Goal: Use online tool/utility: Use online tool/utility

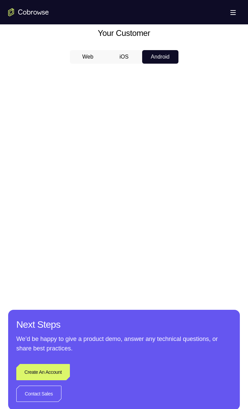
scroll to position [298, 0]
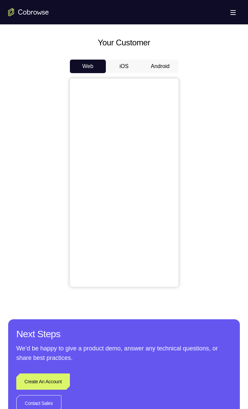
click at [164, 65] on button "Android" at bounding box center [160, 67] width 36 height 14
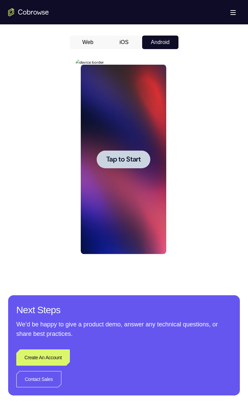
click at [134, 161] on span "Tap to Start" at bounding box center [123, 159] width 35 height 7
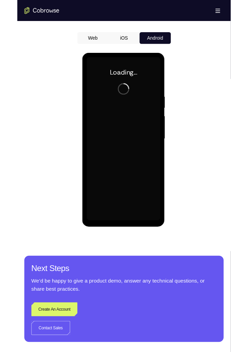
scroll to position [306, 0]
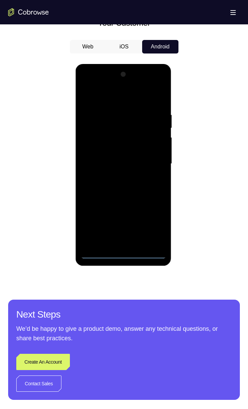
click at [123, 254] on div at bounding box center [123, 164] width 85 height 190
click at [125, 255] on div at bounding box center [123, 164] width 85 height 190
click at [153, 223] on div at bounding box center [123, 164] width 85 height 190
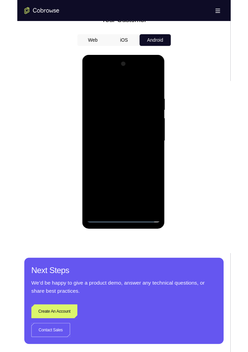
click at [159, 214] on div at bounding box center [129, 155] width 85 height 190
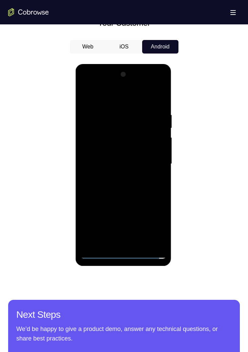
scroll to position [307, 0]
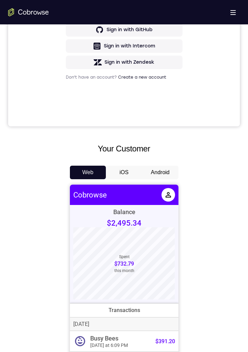
click at [153, 170] on button "Android" at bounding box center [160, 173] width 36 height 14
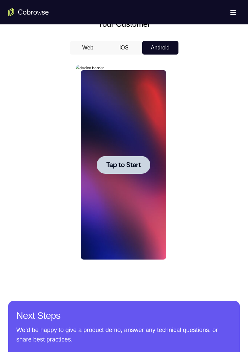
scroll to position [313, 0]
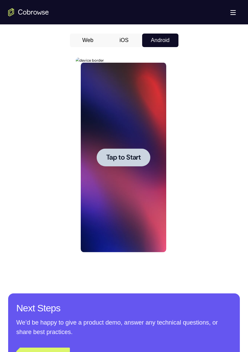
click at [124, 158] on span "Tap to Start" at bounding box center [123, 157] width 35 height 7
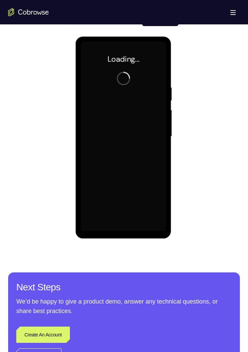
scroll to position [333, 0]
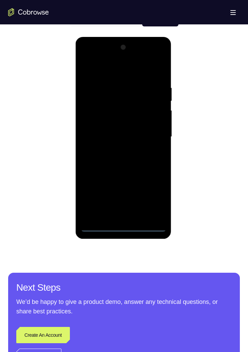
click at [124, 226] on div at bounding box center [123, 137] width 85 height 190
click at [152, 197] on div at bounding box center [123, 137] width 85 height 190
click at [130, 70] on div at bounding box center [123, 137] width 85 height 190
click at [153, 137] on div at bounding box center [123, 137] width 85 height 190
click at [116, 215] on div at bounding box center [123, 137] width 85 height 190
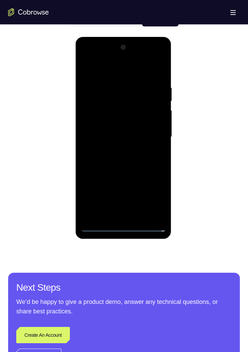
click at [124, 132] on div at bounding box center [123, 137] width 85 height 190
click at [105, 118] on div at bounding box center [123, 137] width 85 height 190
click at [100, 137] on div at bounding box center [123, 137] width 85 height 190
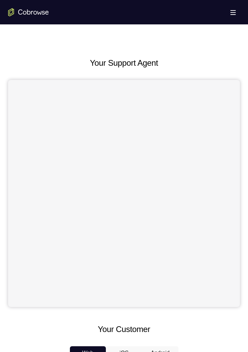
click at [39, 1] on div "Open main menu" at bounding box center [124, 12] width 248 height 24
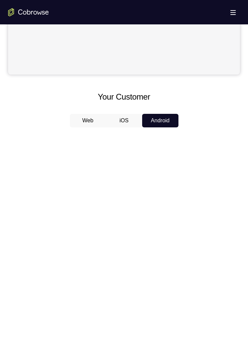
scroll to position [293, 0]
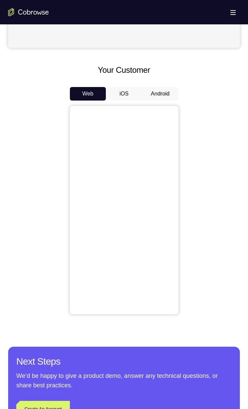
scroll to position [257, 0]
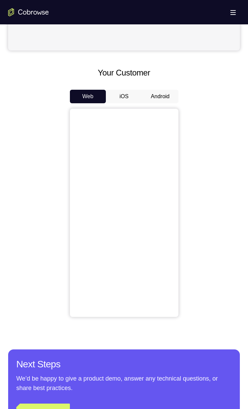
click at [165, 95] on button "Android" at bounding box center [160, 97] width 36 height 14
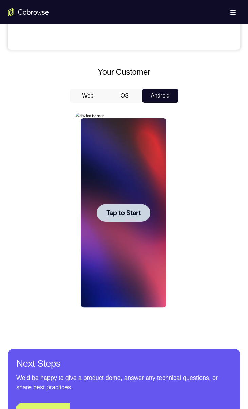
scroll to position [256, 0]
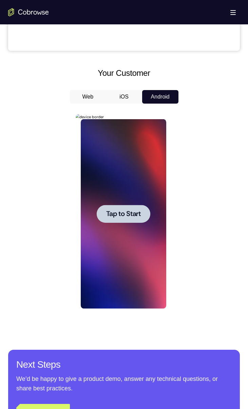
click at [122, 222] on div at bounding box center [124, 214] width 54 height 18
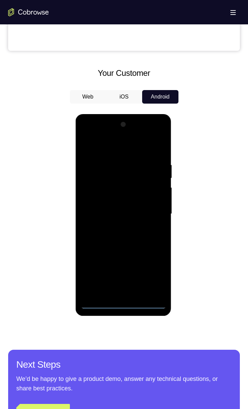
click at [125, 306] on div at bounding box center [123, 214] width 85 height 190
click at [156, 276] on div at bounding box center [123, 214] width 85 height 190
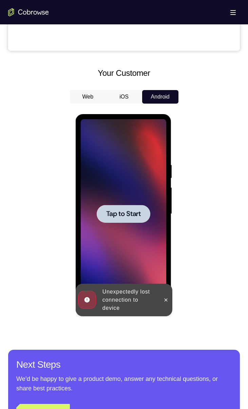
click at [115, 218] on span "Tap to Start" at bounding box center [123, 214] width 35 height 7
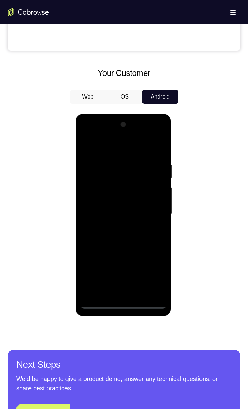
click at [121, 304] on div at bounding box center [123, 214] width 85 height 190
click at [152, 277] on div at bounding box center [123, 214] width 85 height 190
click at [107, 151] on div at bounding box center [123, 214] width 85 height 190
click at [154, 215] on div at bounding box center [123, 214] width 85 height 190
click at [114, 293] on div at bounding box center [123, 214] width 85 height 190
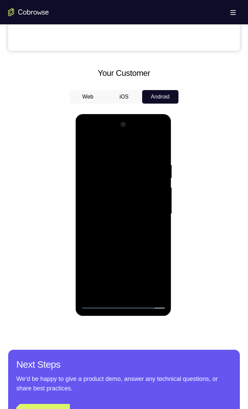
click at [116, 295] on div at bounding box center [123, 214] width 85 height 190
click at [114, 292] on div at bounding box center [123, 214] width 85 height 190
click at [114, 291] on div at bounding box center [123, 214] width 85 height 190
click at [145, 207] on div at bounding box center [123, 214] width 85 height 190
click at [86, 144] on div at bounding box center [123, 214] width 85 height 190
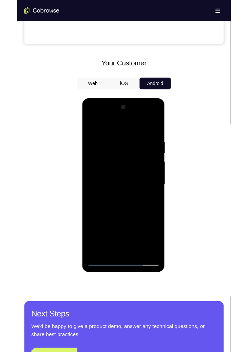
click at [157, 118] on div at bounding box center [129, 198] width 85 height 190
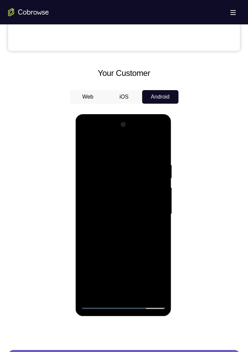
scroll to position [250, 0]
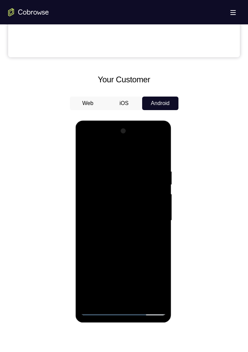
click at [66, 149] on div at bounding box center [123, 220] width 231 height 208
click at [151, 144] on div at bounding box center [123, 221] width 85 height 190
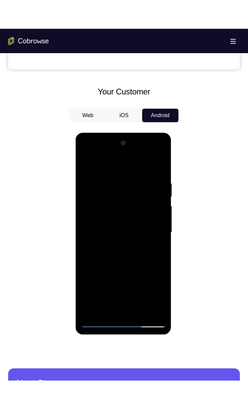
scroll to position [267, 0]
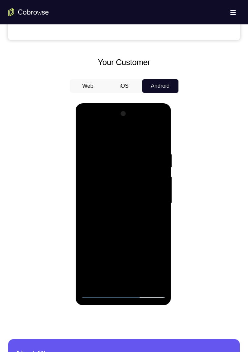
click at [110, 199] on div at bounding box center [123, 203] width 85 height 190
click at [111, 142] on div at bounding box center [123, 203] width 85 height 190
click at [106, 201] on div at bounding box center [123, 203] width 85 height 190
click at [100, 190] on div at bounding box center [123, 203] width 85 height 190
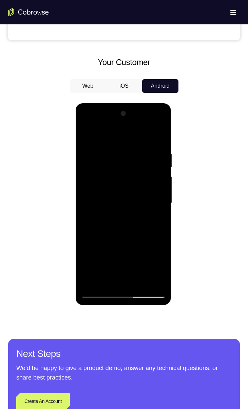
click at [68, 194] on div at bounding box center [123, 202] width 231 height 208
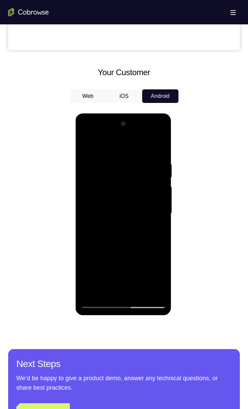
scroll to position [257, 0]
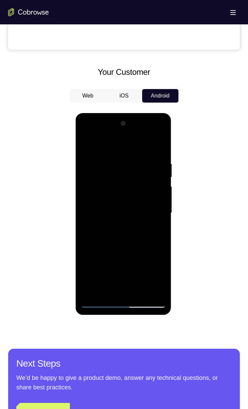
click at [87, 212] on div at bounding box center [123, 213] width 85 height 190
click at [142, 294] on div at bounding box center [123, 213] width 85 height 190
click at [159, 153] on div at bounding box center [123, 213] width 85 height 190
click at [152, 148] on div at bounding box center [123, 213] width 85 height 190
click at [154, 143] on div at bounding box center [123, 213] width 85 height 190
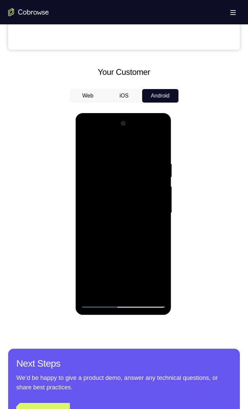
click at [117, 229] on div at bounding box center [123, 213] width 85 height 190
click at [120, 227] on div at bounding box center [123, 213] width 85 height 190
click at [100, 228] on div at bounding box center [123, 213] width 85 height 190
click at [140, 293] on div at bounding box center [123, 213] width 85 height 190
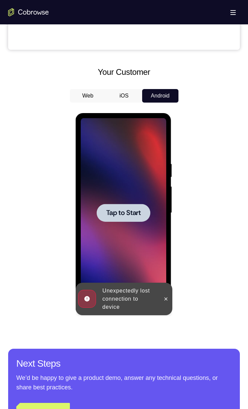
click at [141, 211] on div at bounding box center [124, 213] width 54 height 18
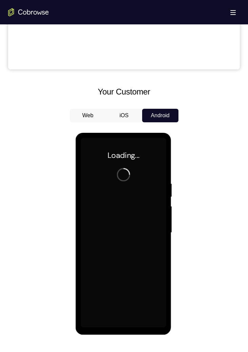
scroll to position [239, 0]
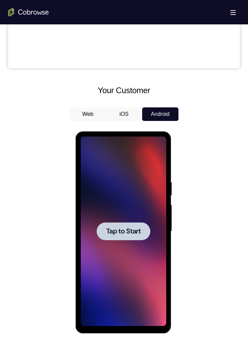
click at [118, 228] on span "Tap to Start" at bounding box center [123, 231] width 35 height 7
click at [115, 229] on span "Tap to Start" at bounding box center [123, 231] width 35 height 7
click at [116, 229] on span "Tap to Start" at bounding box center [123, 231] width 35 height 7
click at [116, 235] on span "Tap to Start" at bounding box center [123, 231] width 35 height 7
click at [116, 237] on div at bounding box center [124, 231] width 54 height 18
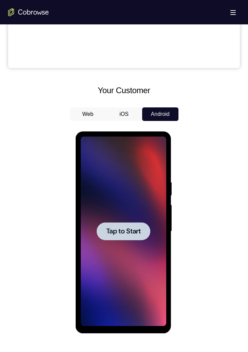
scroll to position [241, 0]
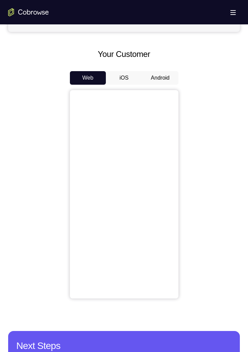
scroll to position [275, 0]
click at [157, 72] on button "Android" at bounding box center [160, 78] width 36 height 14
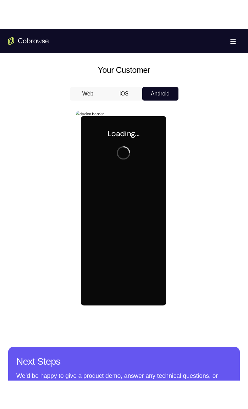
scroll to position [287, 0]
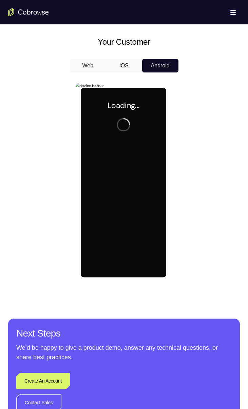
click at [181, 318] on div "Your Support Agent Your Customer Web iOS Android Next Steps We’d be happy to gi…" at bounding box center [124, 94] width 248 height 715
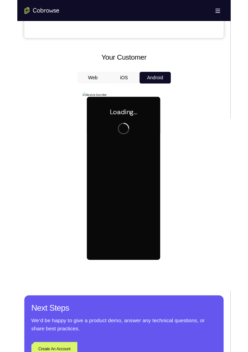
scroll to position [263, 0]
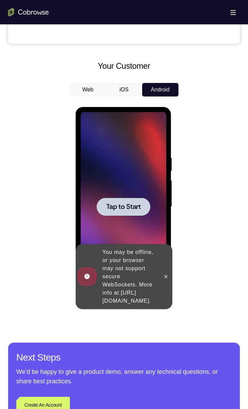
click at [113, 207] on span "Tap to Start" at bounding box center [123, 207] width 35 height 7
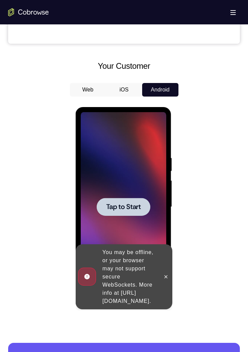
click at [113, 209] on span "Tap to Start" at bounding box center [123, 207] width 35 height 7
click at [166, 274] on icon at bounding box center [165, 276] width 5 height 5
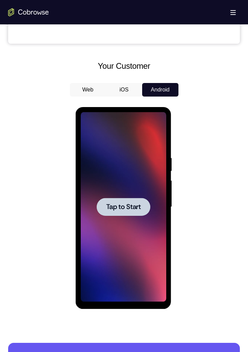
click at [121, 204] on span "Tap to Start" at bounding box center [123, 207] width 35 height 7
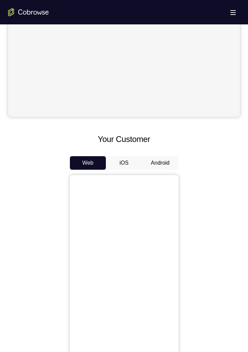
scroll to position [269, 0]
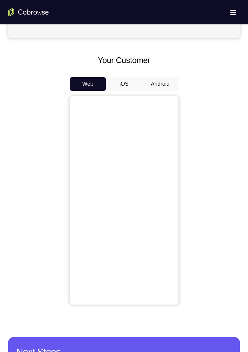
click at [158, 85] on button "Android" at bounding box center [160, 84] width 36 height 14
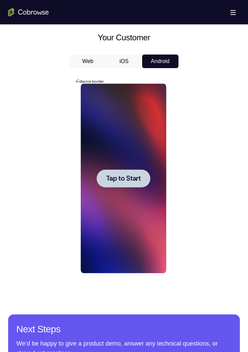
scroll to position [0, 0]
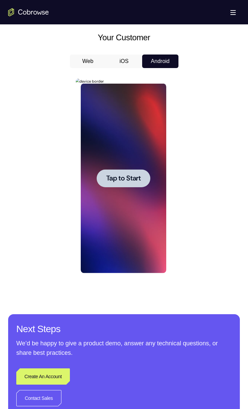
click at [117, 175] on span "Tap to Start" at bounding box center [123, 178] width 35 height 7
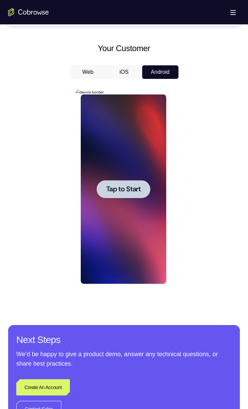
scroll to position [282, 0]
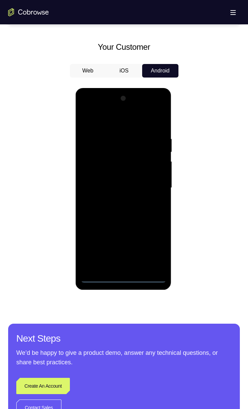
click at [123, 279] on div at bounding box center [123, 188] width 85 height 190
click at [110, 124] on div at bounding box center [123, 188] width 85 height 190
click at [147, 184] on div at bounding box center [123, 188] width 85 height 190
click at [114, 203] on div at bounding box center [123, 188] width 85 height 190
click at [110, 186] on div at bounding box center [123, 188] width 85 height 190
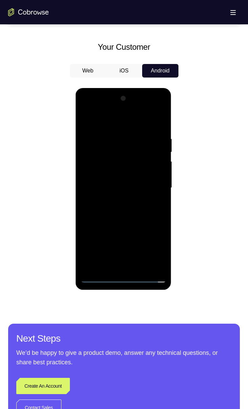
click at [102, 174] on div at bounding box center [123, 188] width 85 height 190
click at [140, 189] on div at bounding box center [123, 188] width 85 height 190
click at [101, 211] on div at bounding box center [123, 188] width 85 height 190
click at [128, 205] on div at bounding box center [123, 188] width 85 height 190
click at [140, 266] on div at bounding box center [123, 188] width 85 height 190
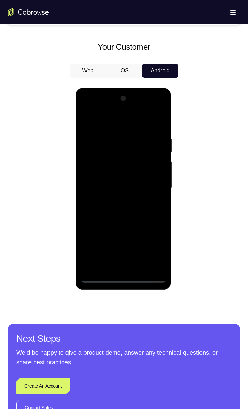
click at [123, 223] on div at bounding box center [123, 188] width 85 height 190
click at [124, 227] on div at bounding box center [123, 188] width 85 height 190
click at [121, 241] on div at bounding box center [123, 188] width 85 height 190
click at [152, 239] on div at bounding box center [123, 188] width 85 height 190
click at [158, 204] on div at bounding box center [123, 188] width 85 height 190
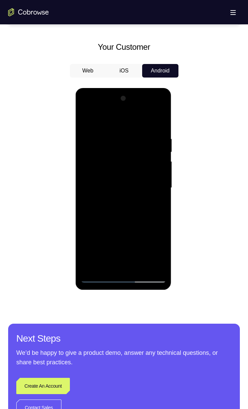
click at [85, 122] on div at bounding box center [123, 188] width 85 height 190
click at [122, 198] on div at bounding box center [123, 188] width 85 height 190
click at [87, 119] on div at bounding box center [123, 188] width 85 height 190
